Goal: Entertainment & Leisure: Consume media (video, audio)

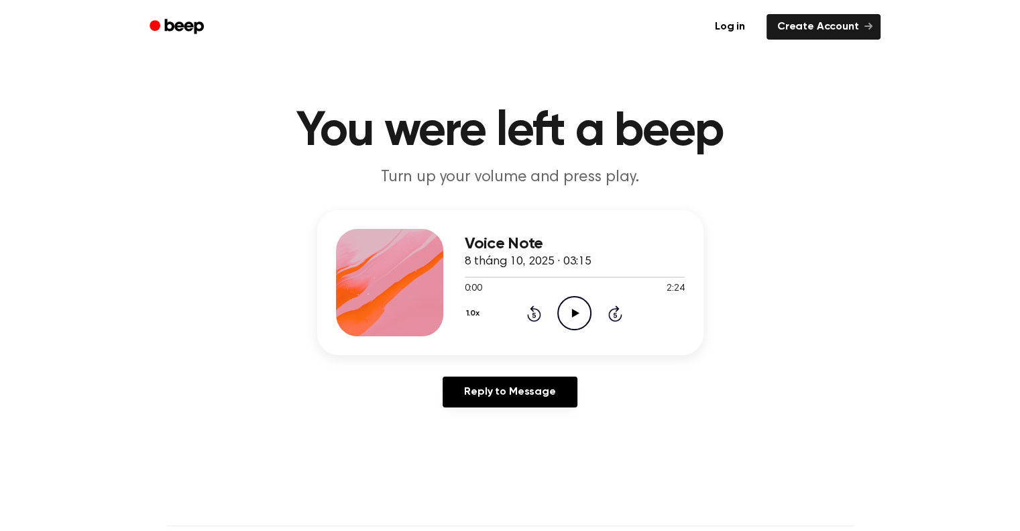
click at [586, 318] on icon "Play Audio" at bounding box center [574, 313] width 34 height 34
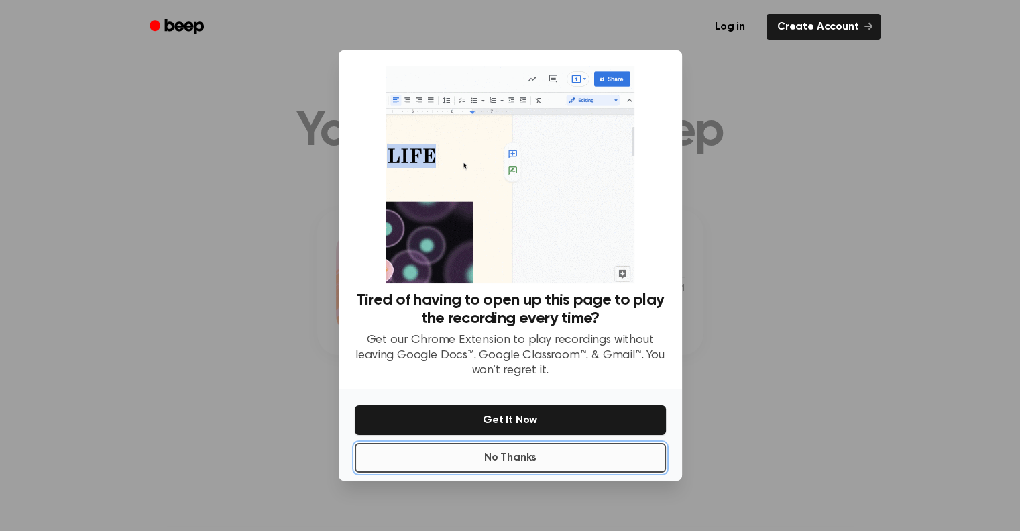
click at [512, 451] on button "No Thanks" at bounding box center [510, 458] width 311 height 30
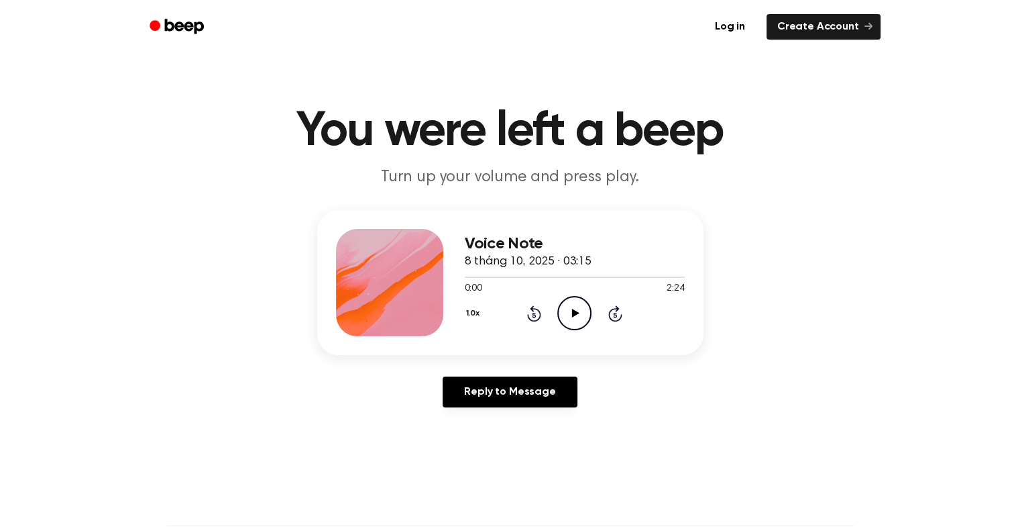
click at [575, 309] on icon "Play Audio" at bounding box center [574, 313] width 34 height 34
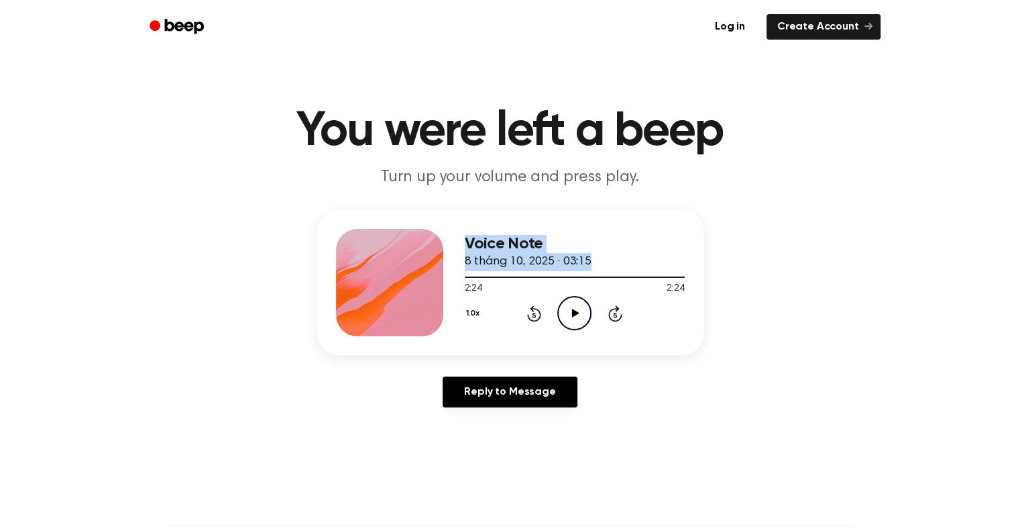
drag, startPoint x: 665, startPoint y: 276, endPoint x: 445, endPoint y: 274, distance: 220.0
click at [442, 274] on div "Voice Note 8 tháng 10, 2025 · 03:15 2:24 2:24 Your browser does not support the…" at bounding box center [510, 282] width 386 height 145
click at [480, 278] on div at bounding box center [575, 276] width 220 height 11
drag, startPoint x: 474, startPoint y: 279, endPoint x: 449, endPoint y: 278, distance: 24.8
click at [449, 278] on div "Voice Note 8 tháng 10, 2025 · 03:15 0:10 2:24 Your browser does not support the…" at bounding box center [510, 282] width 386 height 145
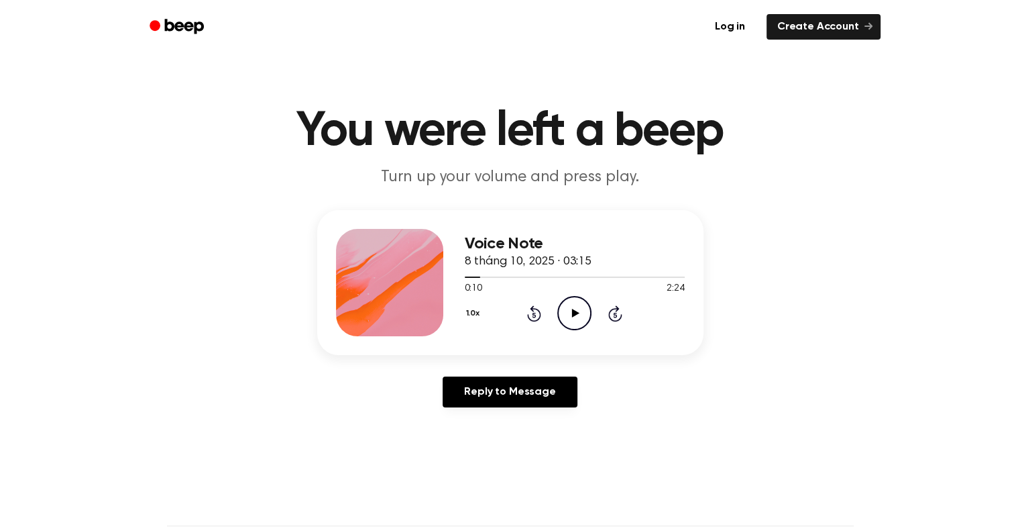
click at [534, 317] on icon "Rewind 5 seconds" at bounding box center [534, 313] width 15 height 17
click at [535, 315] on icon at bounding box center [534, 314] width 3 height 5
click at [572, 312] on icon at bounding box center [575, 313] width 7 height 9
click at [575, 315] on icon "Pause Audio" at bounding box center [574, 313] width 34 height 34
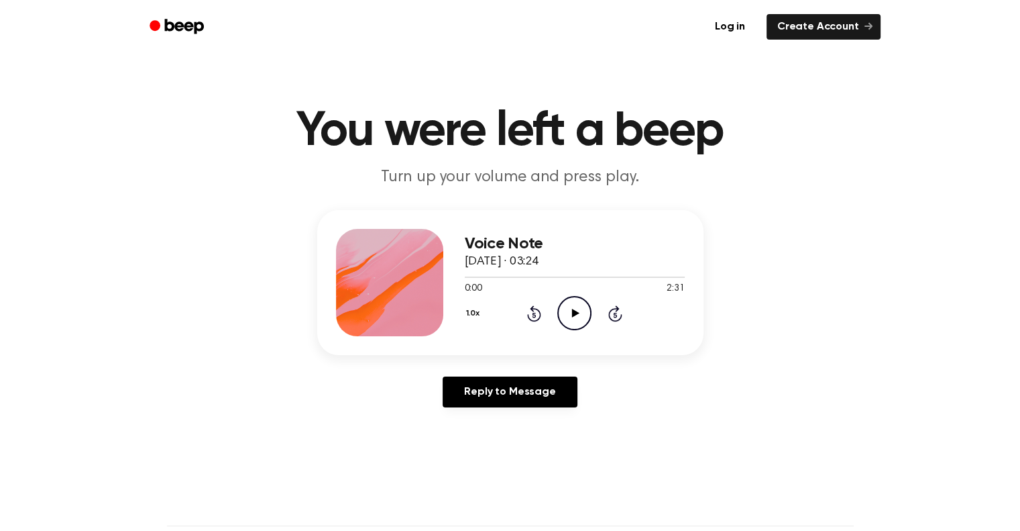
click at [574, 302] on icon "Play Audio" at bounding box center [574, 313] width 34 height 34
click at [569, 309] on icon "Pause Audio" at bounding box center [574, 313] width 34 height 34
click at [533, 317] on icon "Rewind 5 seconds" at bounding box center [534, 313] width 15 height 17
click at [532, 317] on icon "Rewind 5 seconds" at bounding box center [534, 313] width 15 height 17
click at [532, 316] on icon "Rewind 5 seconds" at bounding box center [534, 313] width 15 height 17
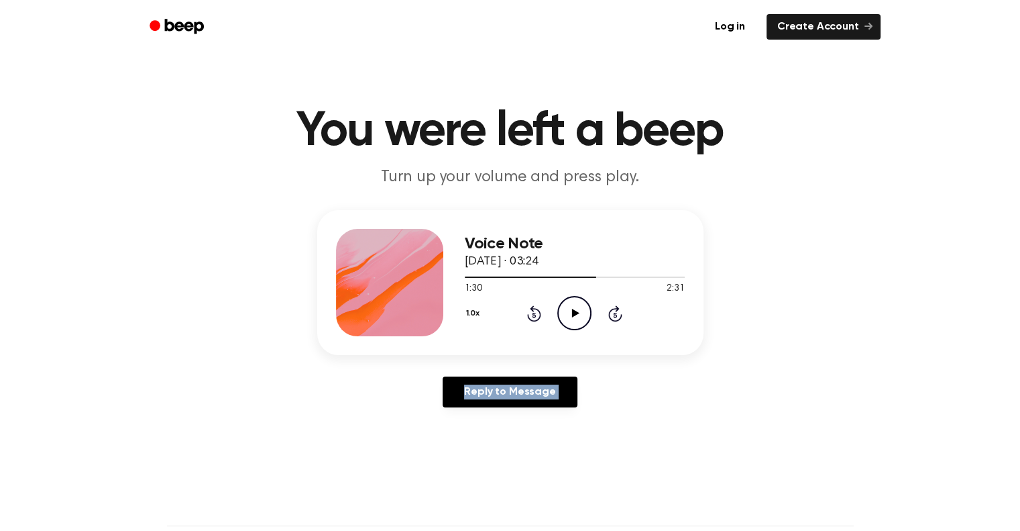
click at [532, 316] on icon "Rewind 5 seconds" at bounding box center [534, 313] width 15 height 17
click at [530, 314] on icon "Rewind 5 seconds" at bounding box center [534, 313] width 15 height 17
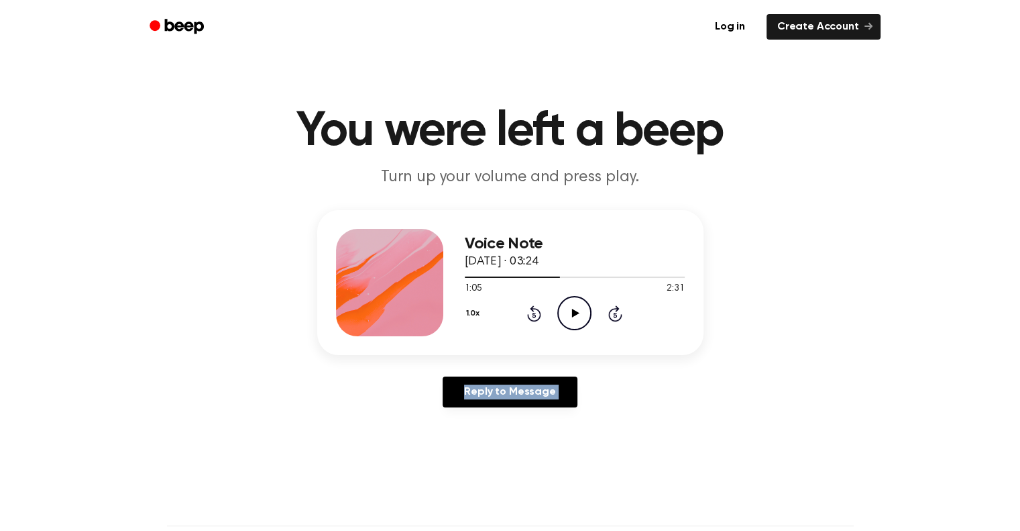
click at [530, 314] on icon "Rewind 5 seconds" at bounding box center [534, 313] width 15 height 17
click at [530, 313] on icon "Rewind 5 seconds" at bounding box center [534, 313] width 15 height 17
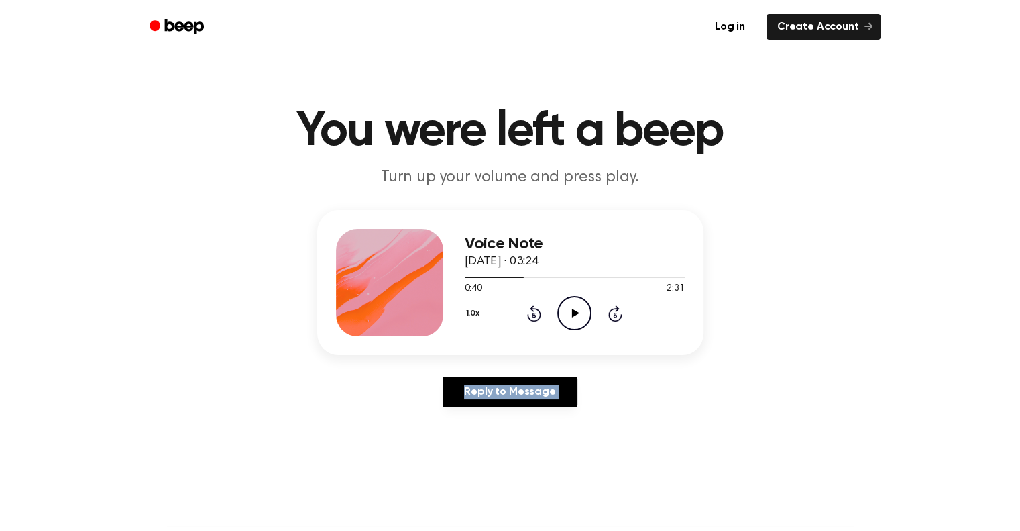
click at [530, 313] on icon "Rewind 5 seconds" at bounding box center [534, 313] width 15 height 17
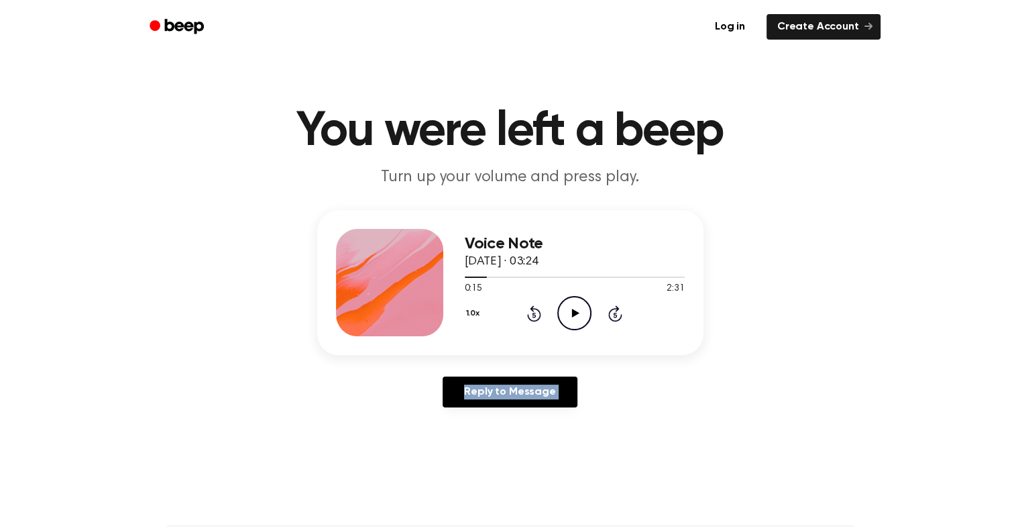
click at [530, 313] on icon "Rewind 5 seconds" at bounding box center [534, 313] width 15 height 17
click at [579, 312] on icon "Play Audio" at bounding box center [574, 313] width 34 height 34
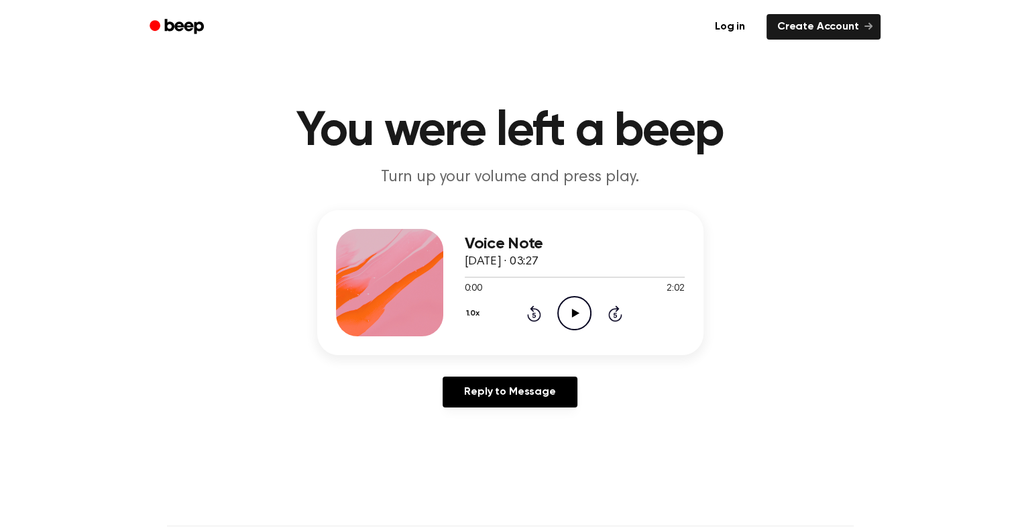
click at [570, 315] on icon "Play Audio" at bounding box center [574, 313] width 34 height 34
click at [586, 310] on icon "Play Audio" at bounding box center [574, 313] width 34 height 34
drag, startPoint x: 513, startPoint y: 275, endPoint x: 373, endPoint y: 278, distance: 140.2
click at [377, 281] on div "Voice Note 8 tháng 10, 2025 · 03:37 0:23 1:27 Your browser does not support the…" at bounding box center [510, 282] width 386 height 145
click at [502, 280] on div at bounding box center [575, 276] width 220 height 11
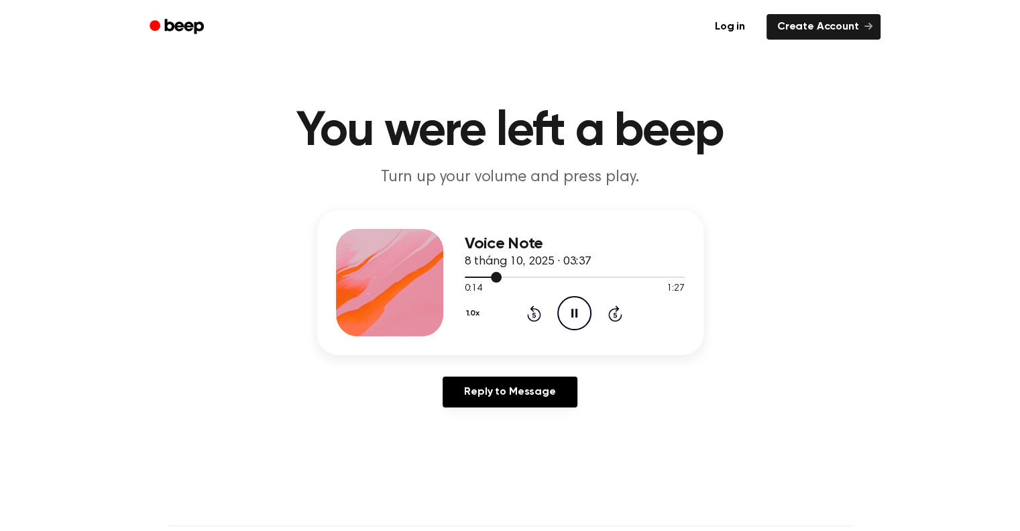
click at [465, 280] on div at bounding box center [575, 276] width 220 height 11
click at [569, 317] on icon "Pause Audio" at bounding box center [574, 313] width 34 height 34
click at [568, 312] on icon "Play Audio" at bounding box center [574, 313] width 34 height 34
click at [565, 313] on icon "Pause Audio" at bounding box center [574, 313] width 34 height 34
click at [564, 315] on icon "Play Audio" at bounding box center [574, 313] width 34 height 34
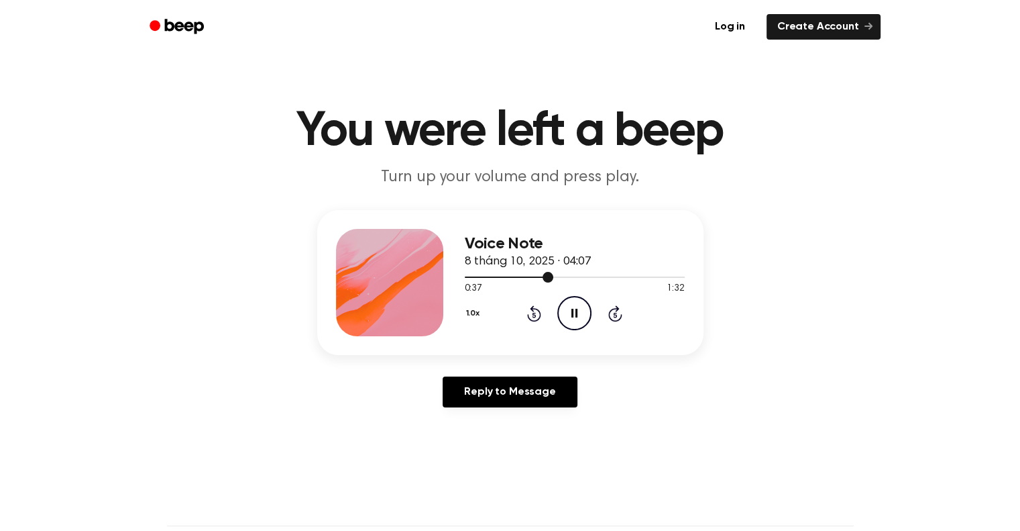
click at [486, 280] on div at bounding box center [575, 276] width 220 height 11
click at [472, 279] on div at bounding box center [575, 276] width 220 height 11
click at [475, 277] on div at bounding box center [575, 276] width 220 height 11
drag, startPoint x: 474, startPoint y: 280, endPoint x: 459, endPoint y: 286, distance: 16.3
click at [459, 286] on div "Voice Note 8 tháng 10, 2025 · 04:07 0:07 1:32 Your browser does not support the…" at bounding box center [510, 282] width 386 height 145
